Goal: Transaction & Acquisition: Purchase product/service

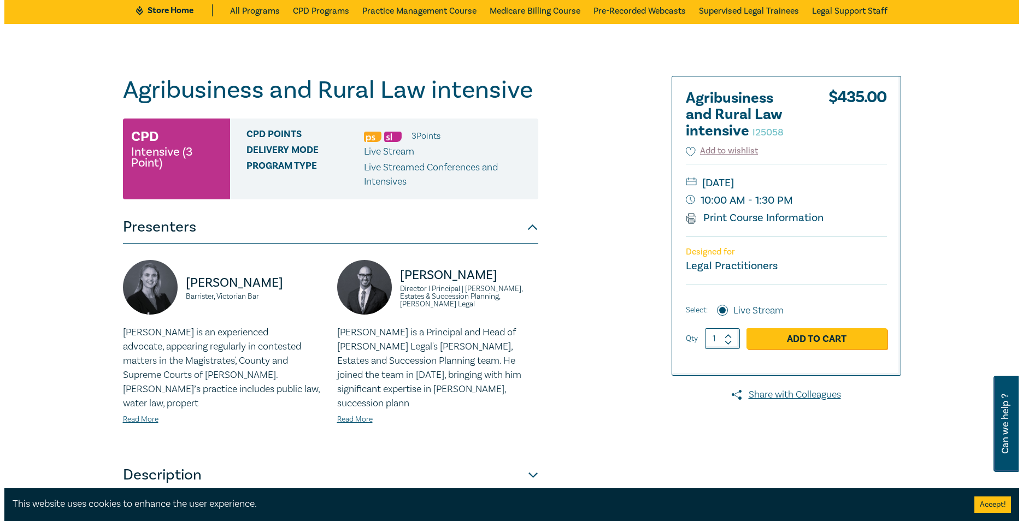
scroll to position [109, 0]
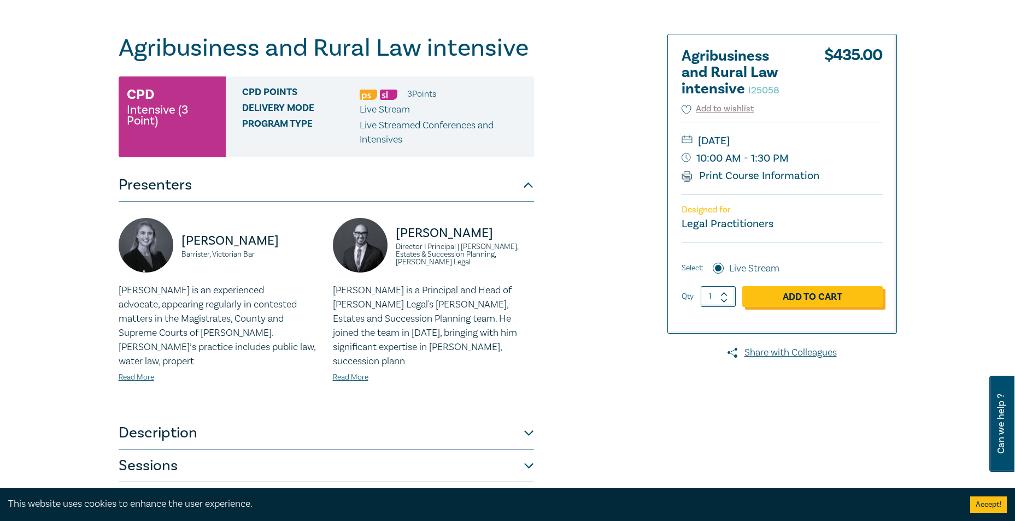
click at [819, 297] on link "Add to Cart" at bounding box center [812, 296] width 140 height 21
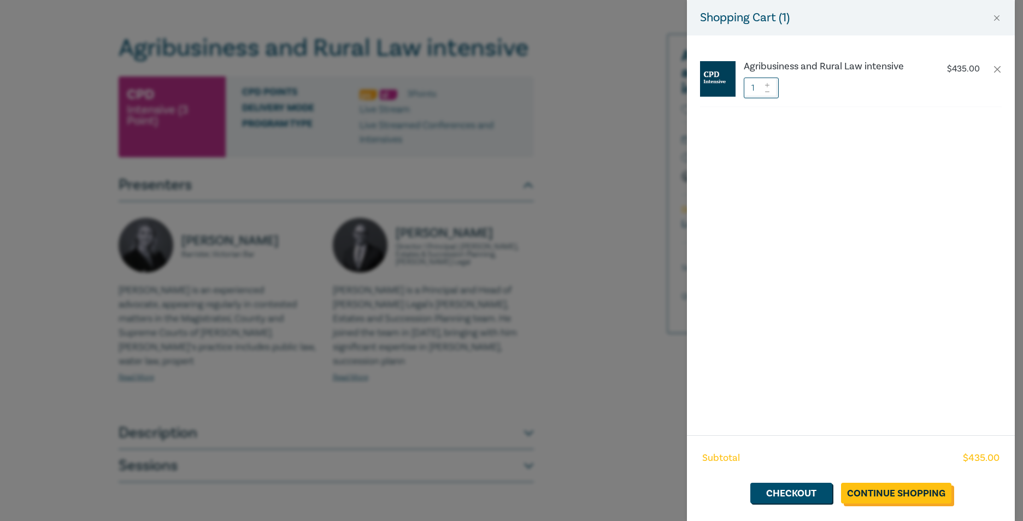
click at [893, 494] on link "Continue Shopping" at bounding box center [896, 493] width 110 height 21
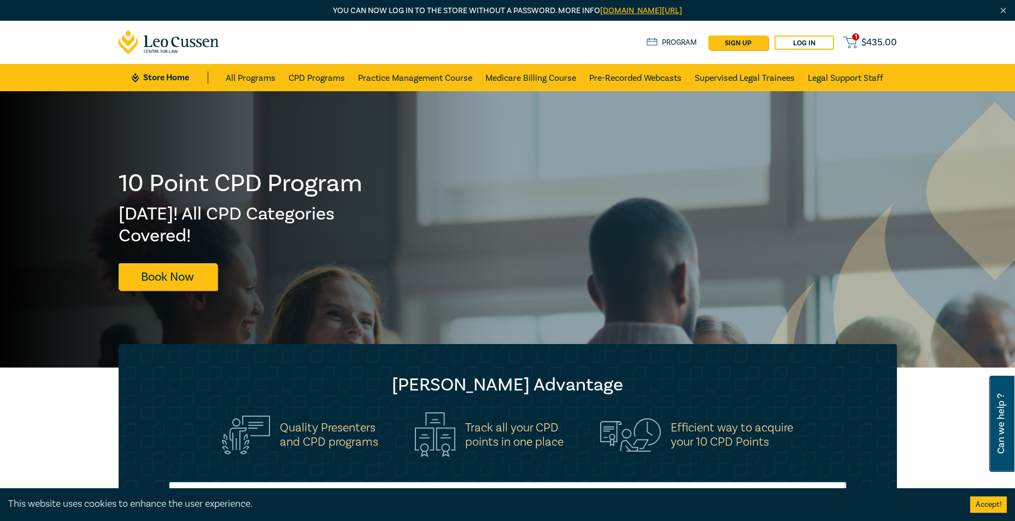
click at [873, 42] on span "$ 435.00" at bounding box center [879, 43] width 36 height 12
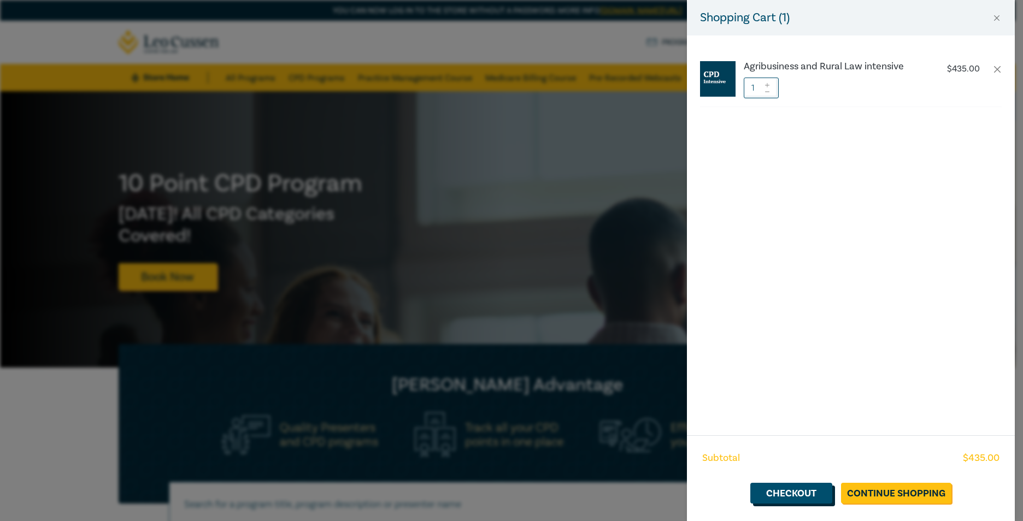
click at [806, 495] on link "Checkout" at bounding box center [792, 493] width 82 height 21
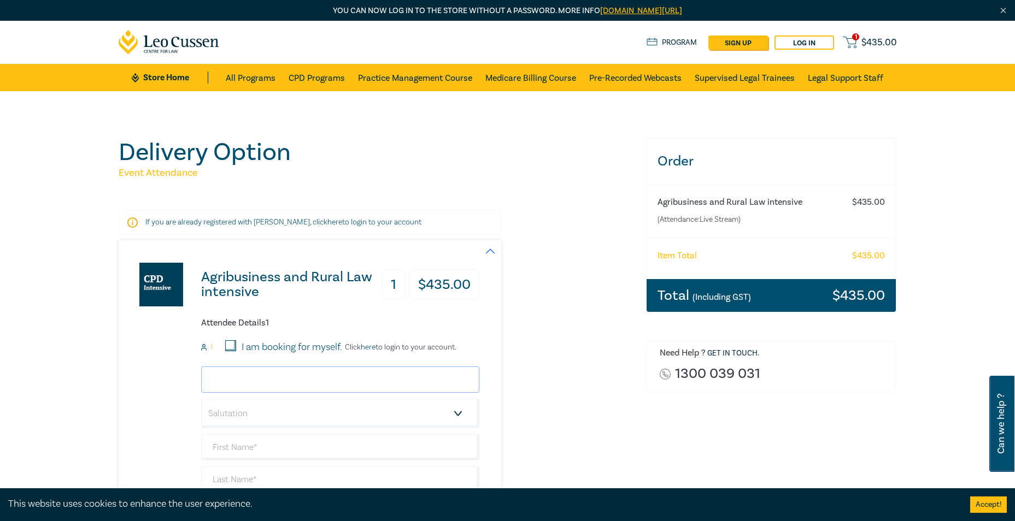
click at [259, 383] on input "email" at bounding box center [340, 380] width 278 height 26
type input "[EMAIL_ADDRESS][DOMAIN_NAME]"
type input "Cin Dy"
type input "[PERSON_NAME]"
type input "HWL Ebsworth Lawyers"
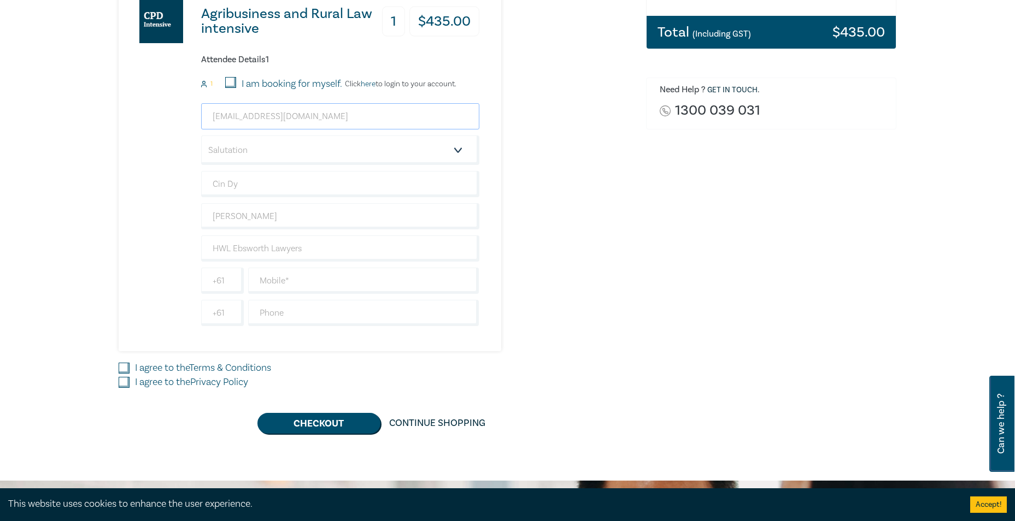
scroll to position [273, 0]
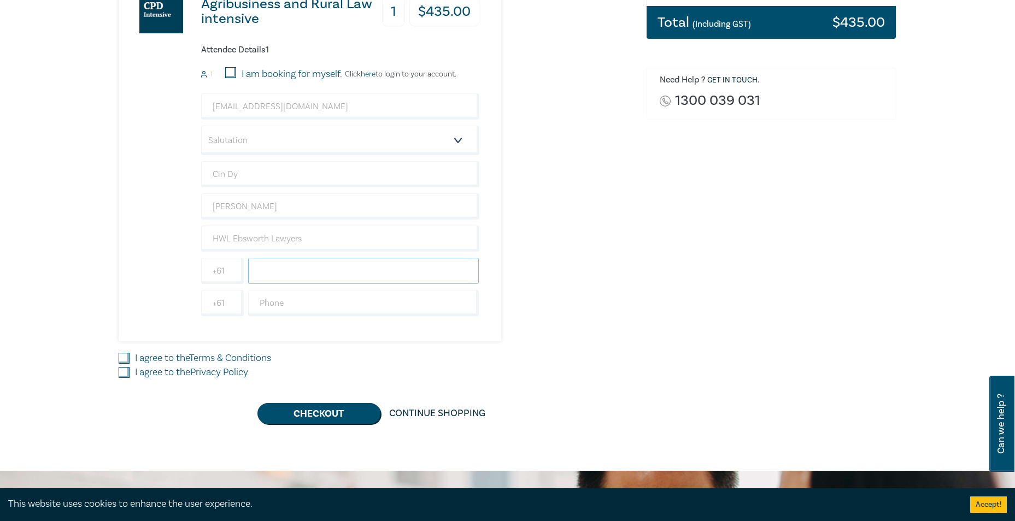
click at [289, 268] on input "text" at bounding box center [363, 271] width 231 height 26
click at [284, 271] on input "text" at bounding box center [363, 271] width 231 height 26
paste input "03 8644 3680"
type input "03 8644 3680"
click at [297, 291] on input "text" at bounding box center [363, 303] width 231 height 26
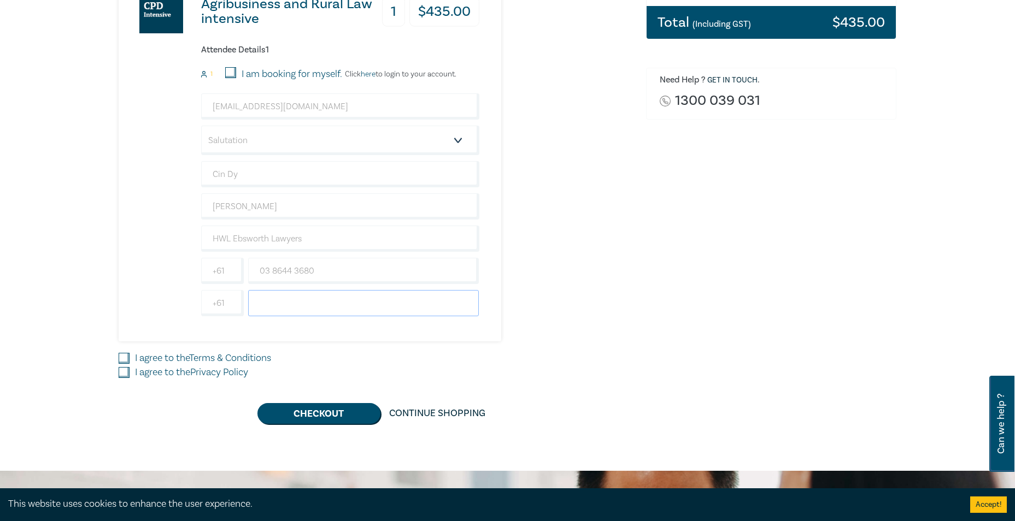
paste input "03 8644 3680"
type input "03 8644 3680"
click at [210, 349] on div "Agribusiness and Rural Law intensive 1 $ 435.00 Attendee Details 1 1 I am booki…" at bounding box center [376, 195] width 514 height 457
click at [206, 368] on link "Privacy Policy" at bounding box center [219, 372] width 58 height 13
click at [130, 368] on input "I agree to the Privacy Policy" at bounding box center [124, 372] width 11 height 11
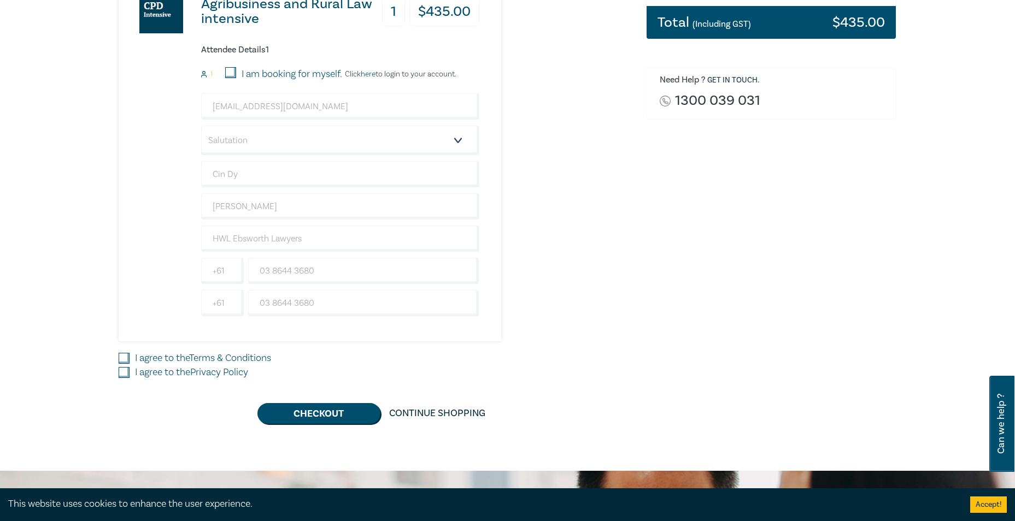
checkbox input "true"
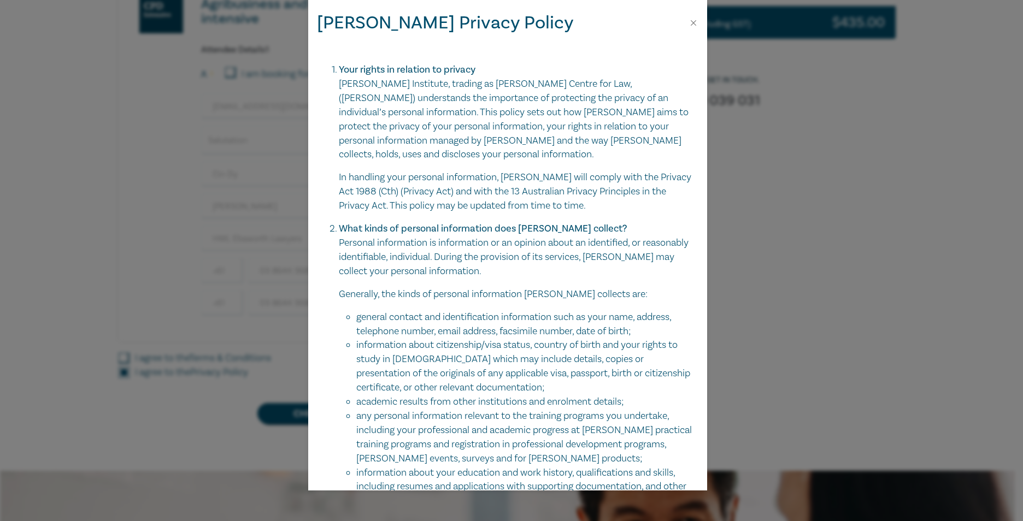
click at [216, 357] on div "[PERSON_NAME] Privacy Policy Your rights in relation to privacy [PERSON_NAME][G…" at bounding box center [511, 260] width 1023 height 521
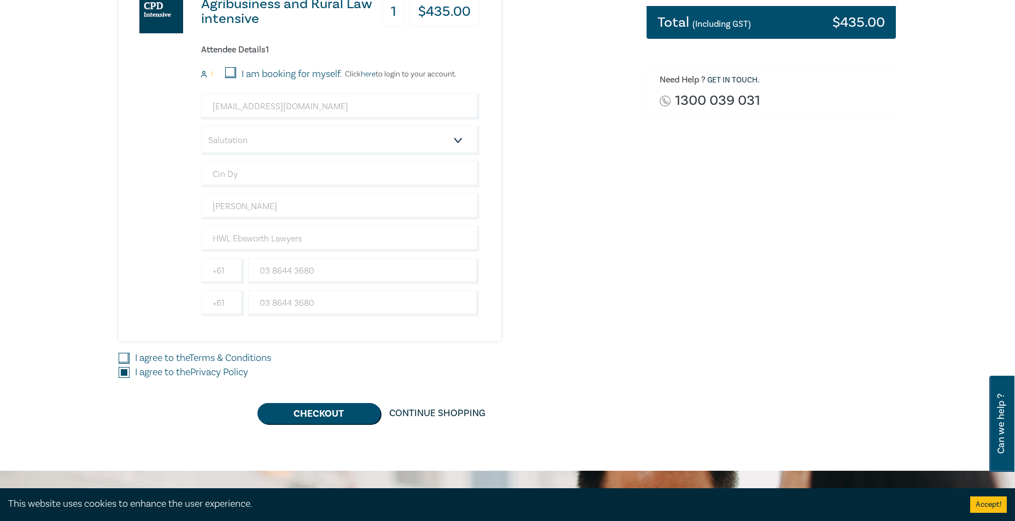
click at [235, 357] on link "Terms & Conditions" at bounding box center [230, 358] width 82 height 13
click at [130, 357] on input "I agree to the Terms & Conditions" at bounding box center [124, 358] width 11 height 11
checkbox input "true"
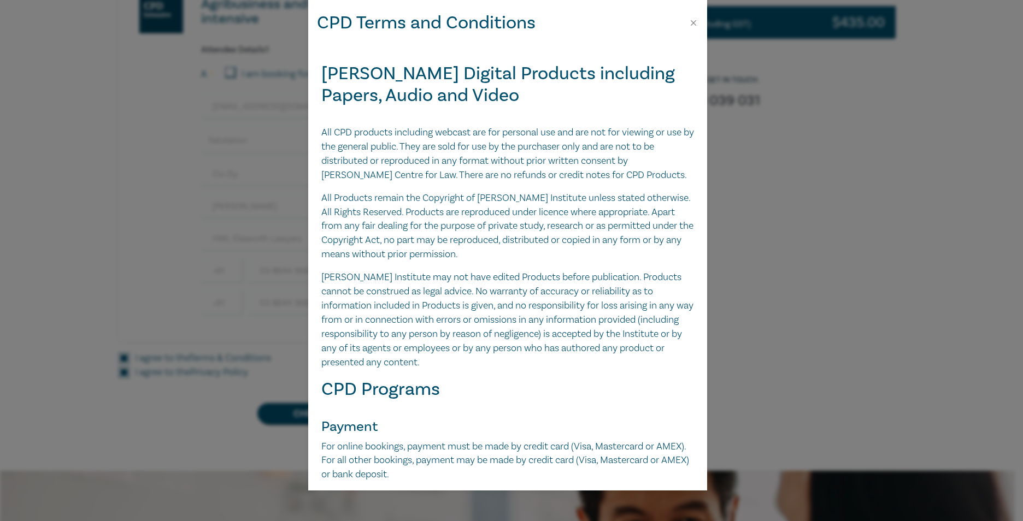
drag, startPoint x: 244, startPoint y: 389, endPoint x: 303, endPoint y: 335, distance: 80.5
click at [244, 389] on div "CPD Terms and Conditions [PERSON_NAME] Digital Products including Papers, Audio…" at bounding box center [511, 260] width 1023 height 521
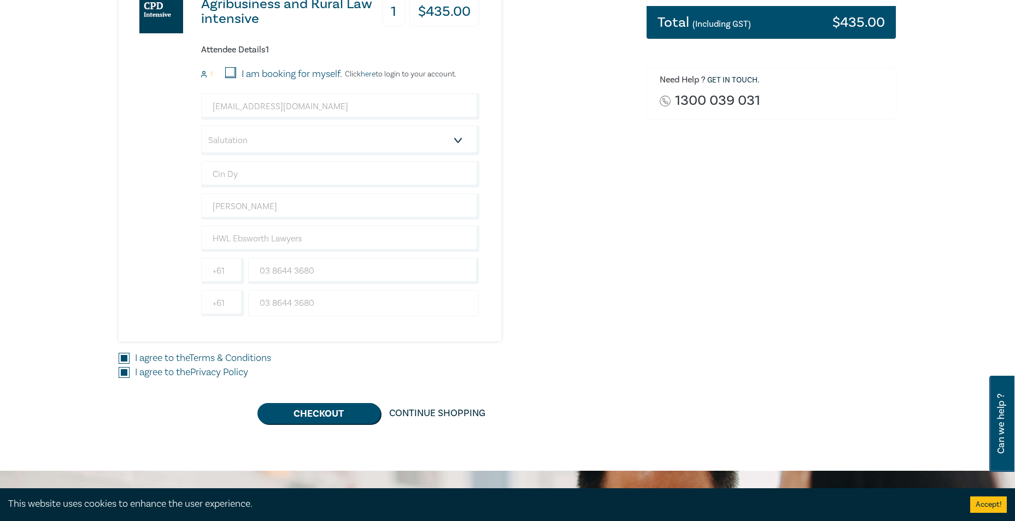
scroll to position [0, 0]
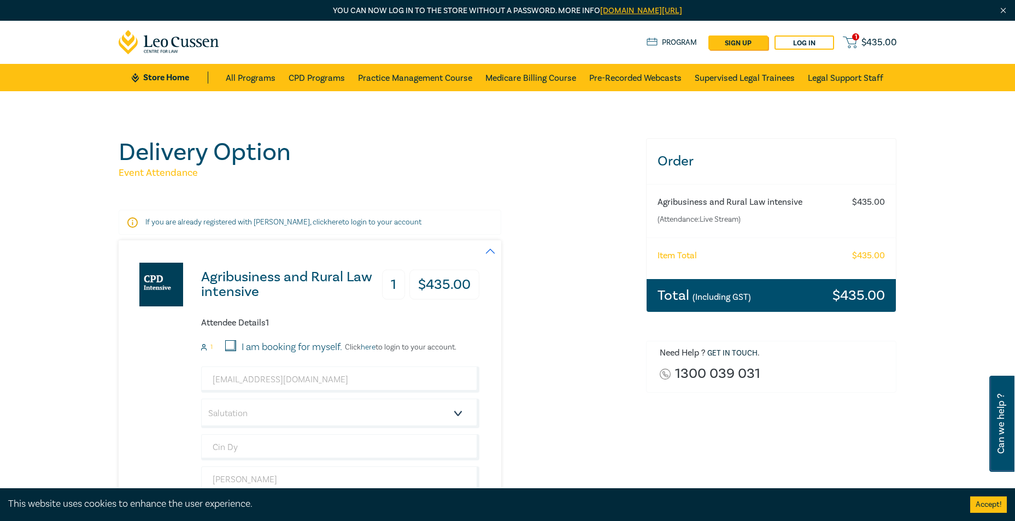
click at [545, 384] on div "Agribusiness and Rural Law intensive 1 $ 435.00 Attendee Details 1 1 I am booki…" at bounding box center [376, 428] width 514 height 374
click at [341, 404] on select "Salutation Mr. Mrs. Ms. Miss Dr. Prof. Other" at bounding box center [340, 414] width 278 height 30
select select "Ms."
click at [201, 399] on select "Salutation Mr. Mrs. Ms. Miss Dr. Prof. Other" at bounding box center [340, 414] width 278 height 30
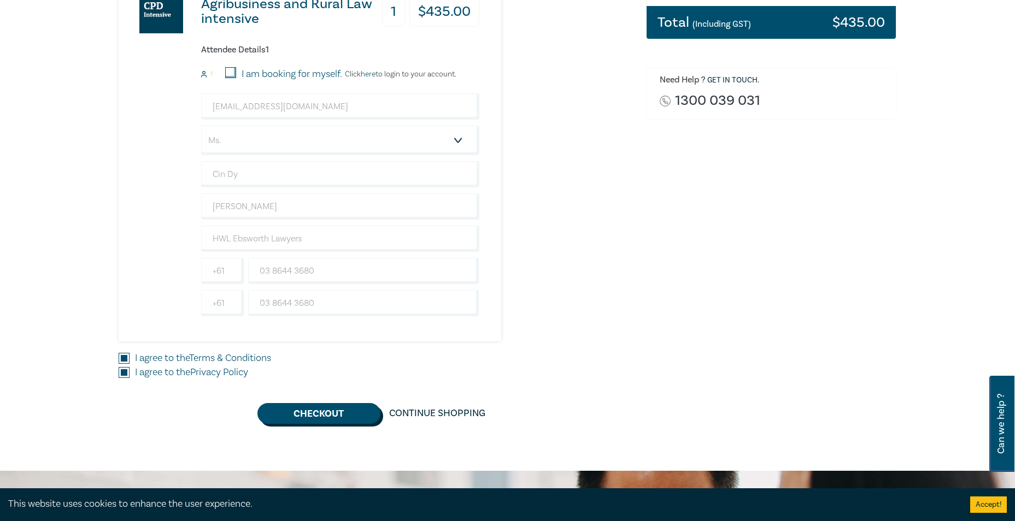
click at [329, 413] on button "Checkout" at bounding box center [318, 413] width 123 height 21
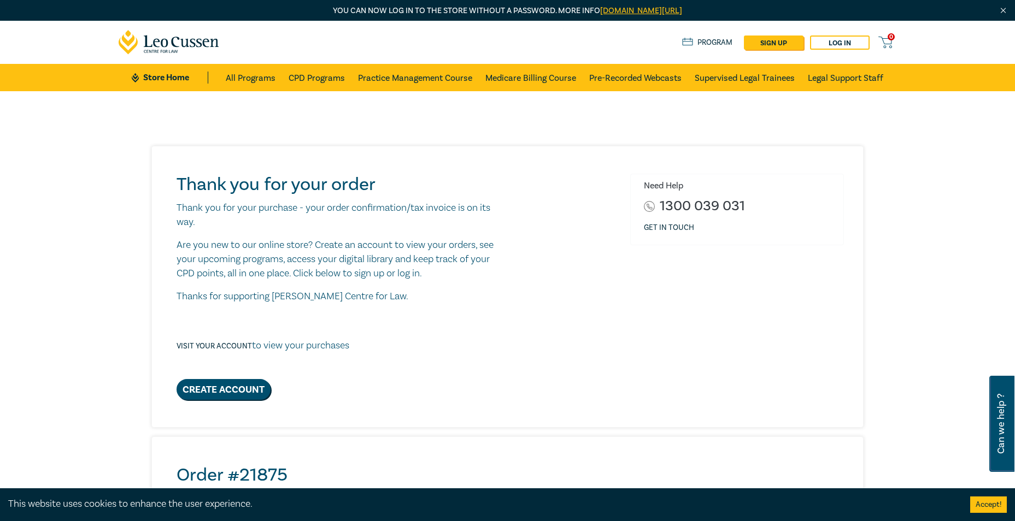
click at [120, 181] on div "Thank you for your order Thank you for your purchase - your order confirmation/…" at bounding box center [507, 489] width 791 height 686
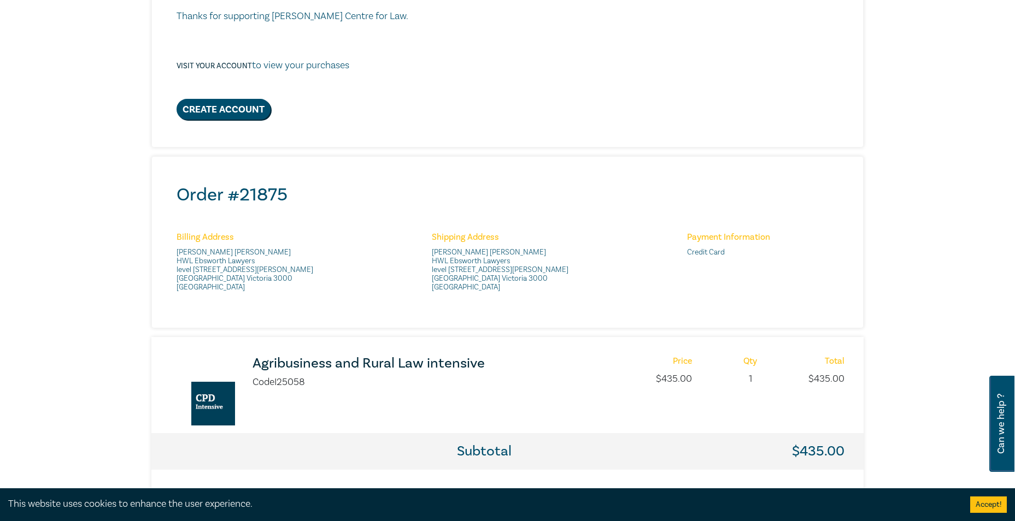
scroll to position [164, 0]
